Goal: Task Accomplishment & Management: Use online tool/utility

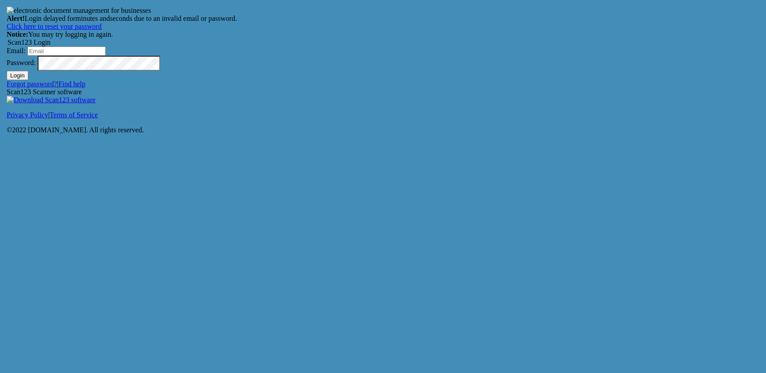
click at [28, 80] on button "Login" at bounding box center [18, 75] width 22 height 9
click at [106, 56] on input "Email:" at bounding box center [66, 50] width 78 height 9
type input "[EMAIL_ADDRESS][DOMAIN_NAME]"
click at [28, 80] on button "Login" at bounding box center [18, 75] width 22 height 9
